Goal: Task Accomplishment & Management: Use online tool/utility

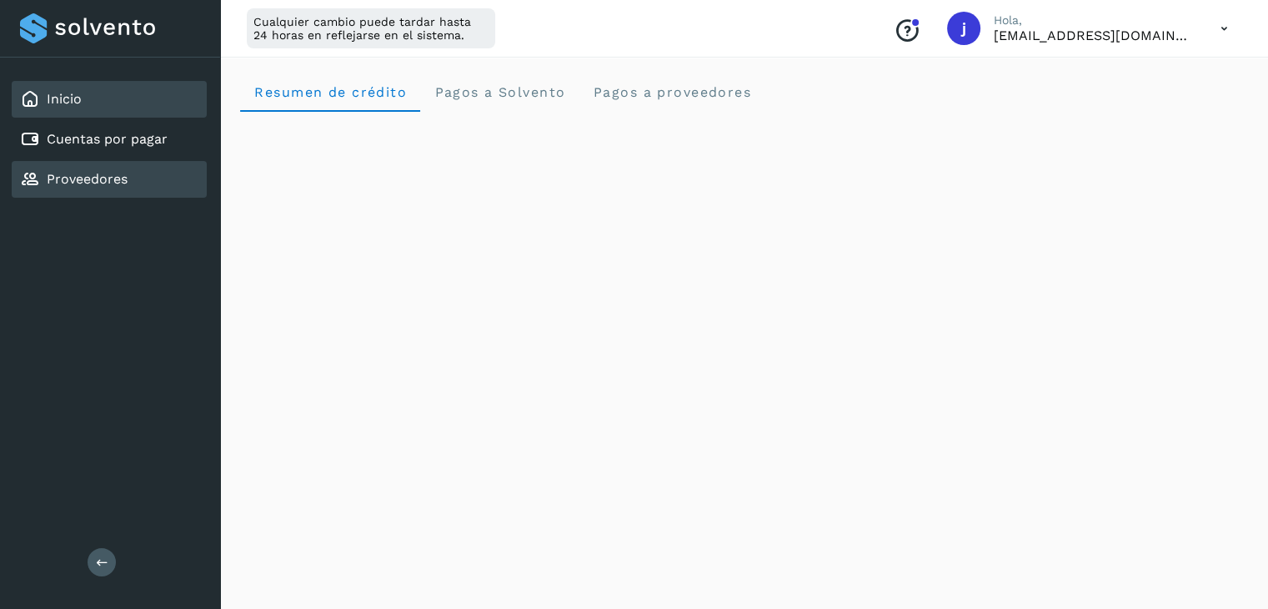
click at [107, 173] on link "Proveedores" at bounding box center [87, 179] width 81 height 16
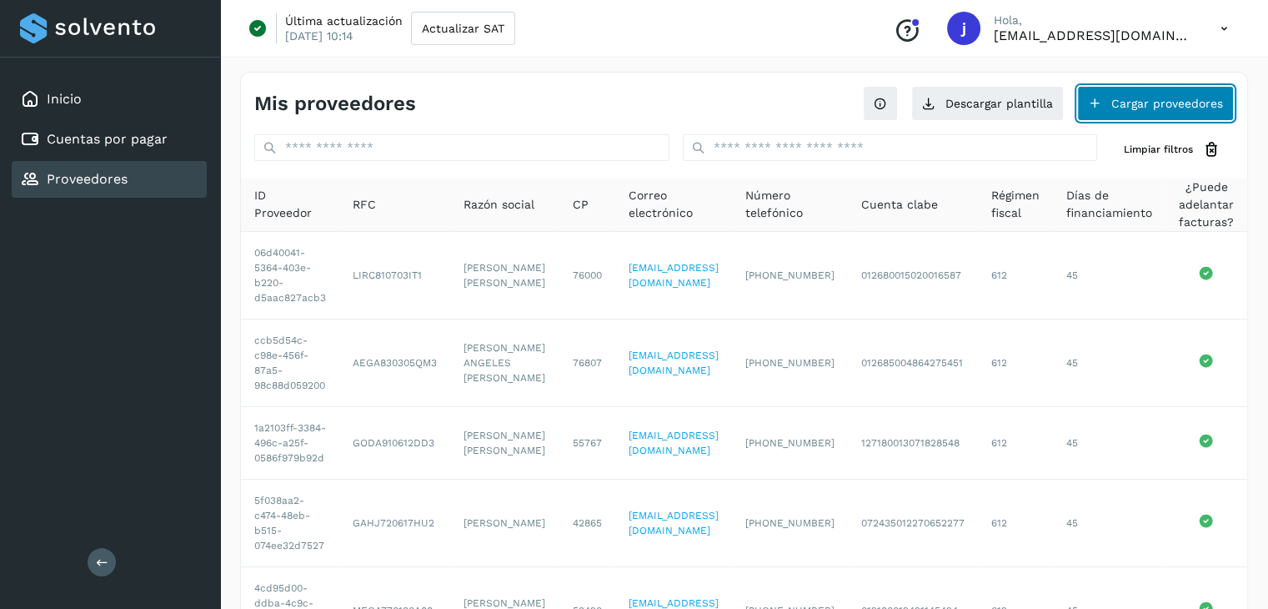
click at [1115, 108] on button "Cargar proveedores" at bounding box center [1155, 103] width 157 height 35
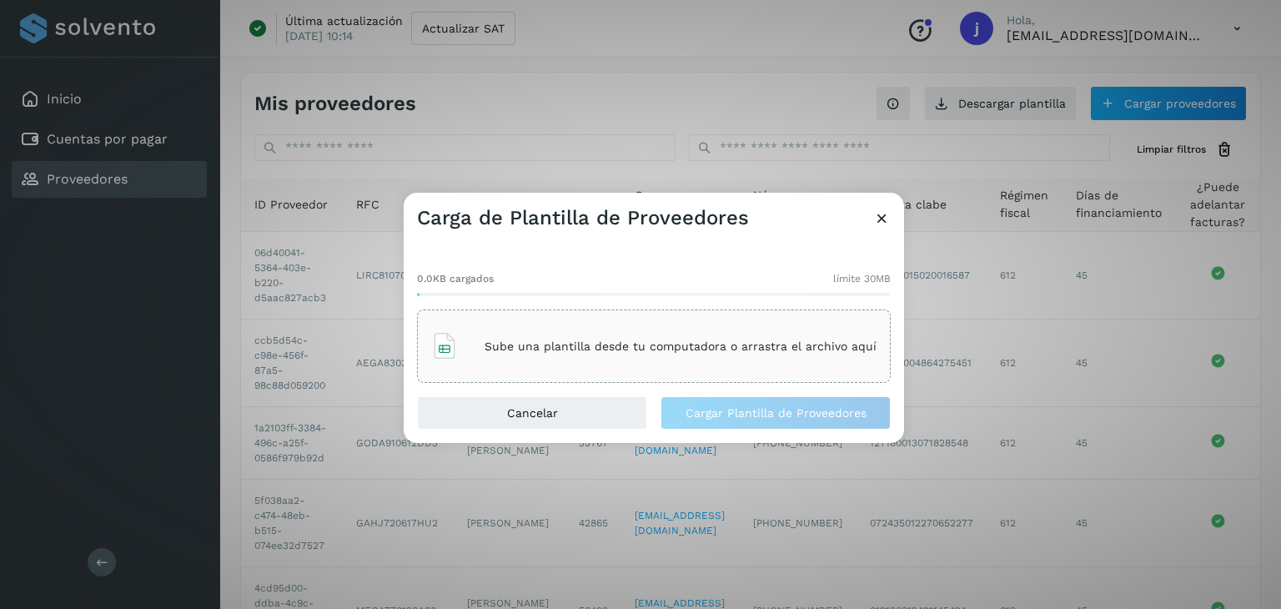
click at [614, 349] on p "Sube una plantilla desde tu computadora o arrastra el archivo aquí" at bounding box center [680, 346] width 392 height 14
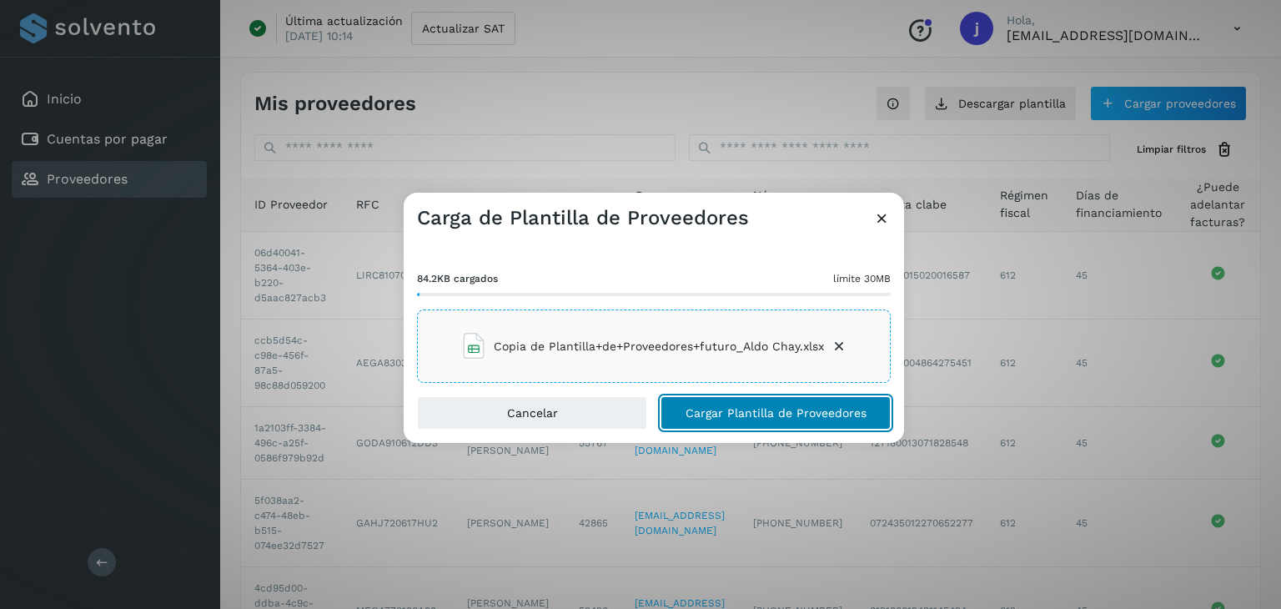
click at [710, 420] on button "Cargar Plantilla de Proveedores" at bounding box center [775, 412] width 230 height 33
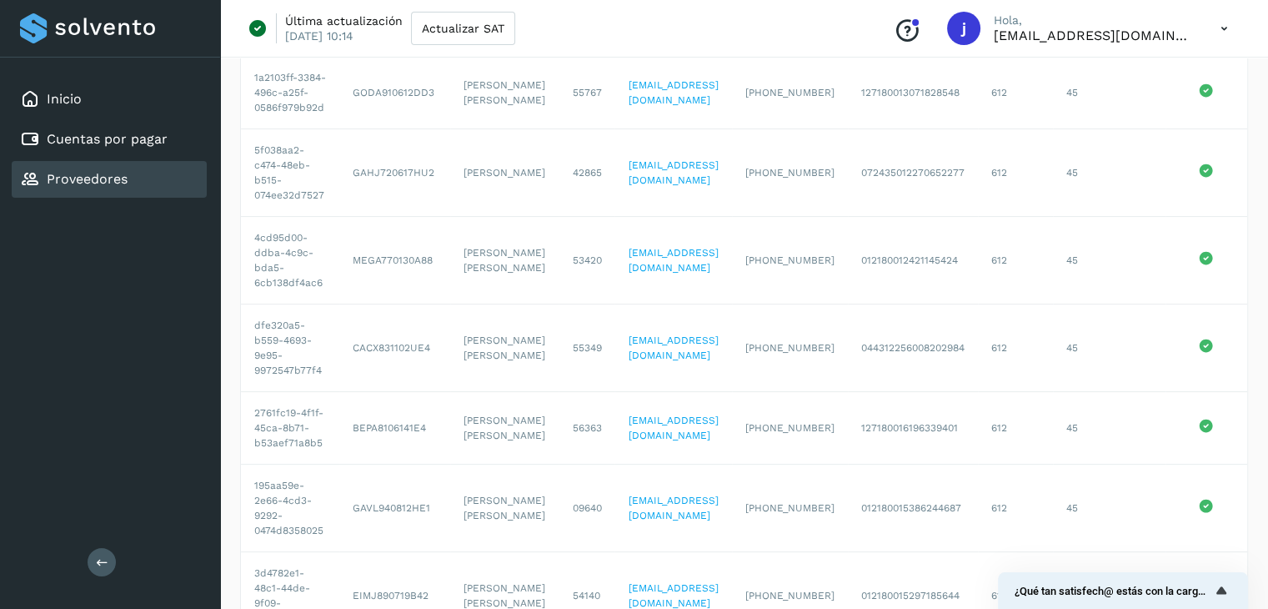
scroll to position [329, 0]
